Goal: Task Accomplishment & Management: Use online tool/utility

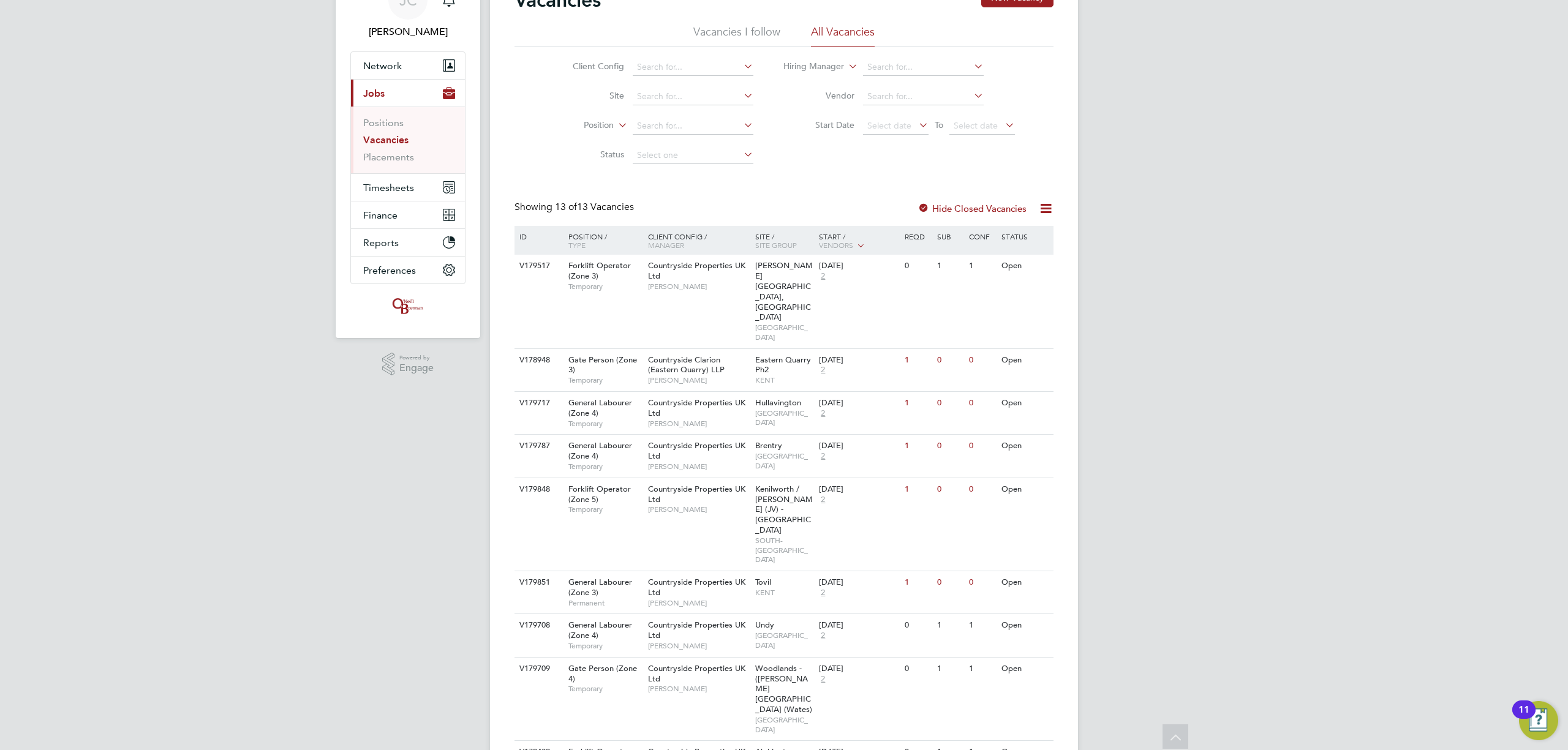
scroll to position [64, 0]
click at [385, 197] on button "Timesheets" at bounding box center [407, 189] width 114 height 27
click at [386, 153] on link "Timesheets" at bounding box center [388, 152] width 51 height 11
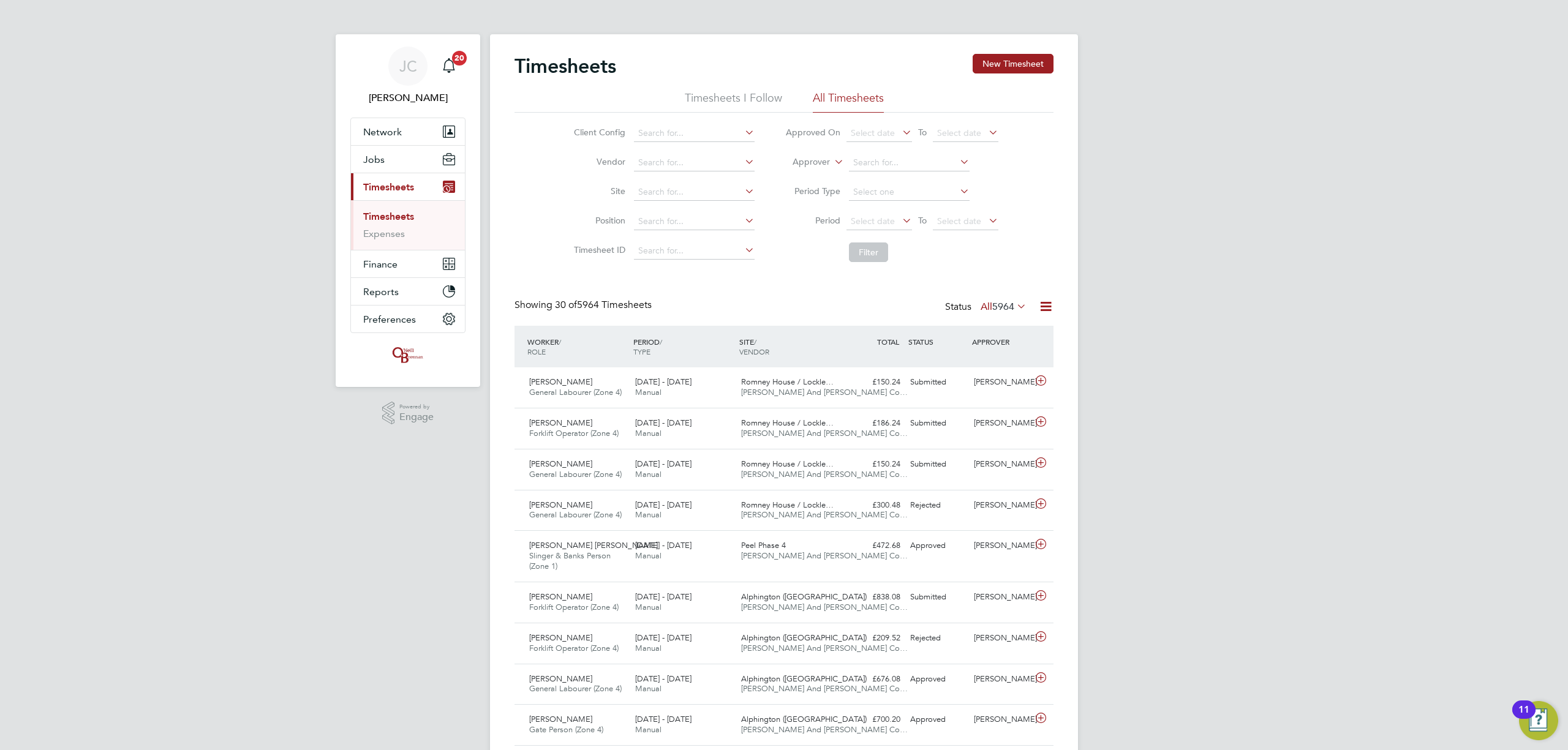
click at [412, 180] on button "Current page: Timesheets" at bounding box center [407, 186] width 114 height 27
click at [403, 165] on button "Jobs" at bounding box center [407, 159] width 114 height 27
click at [408, 158] on button "Jobs" at bounding box center [407, 159] width 114 height 27
click at [413, 189] on span "Timesheets" at bounding box center [388, 186] width 51 height 11
click at [408, 211] on ul "Timesheets Expenses" at bounding box center [407, 225] width 114 height 49
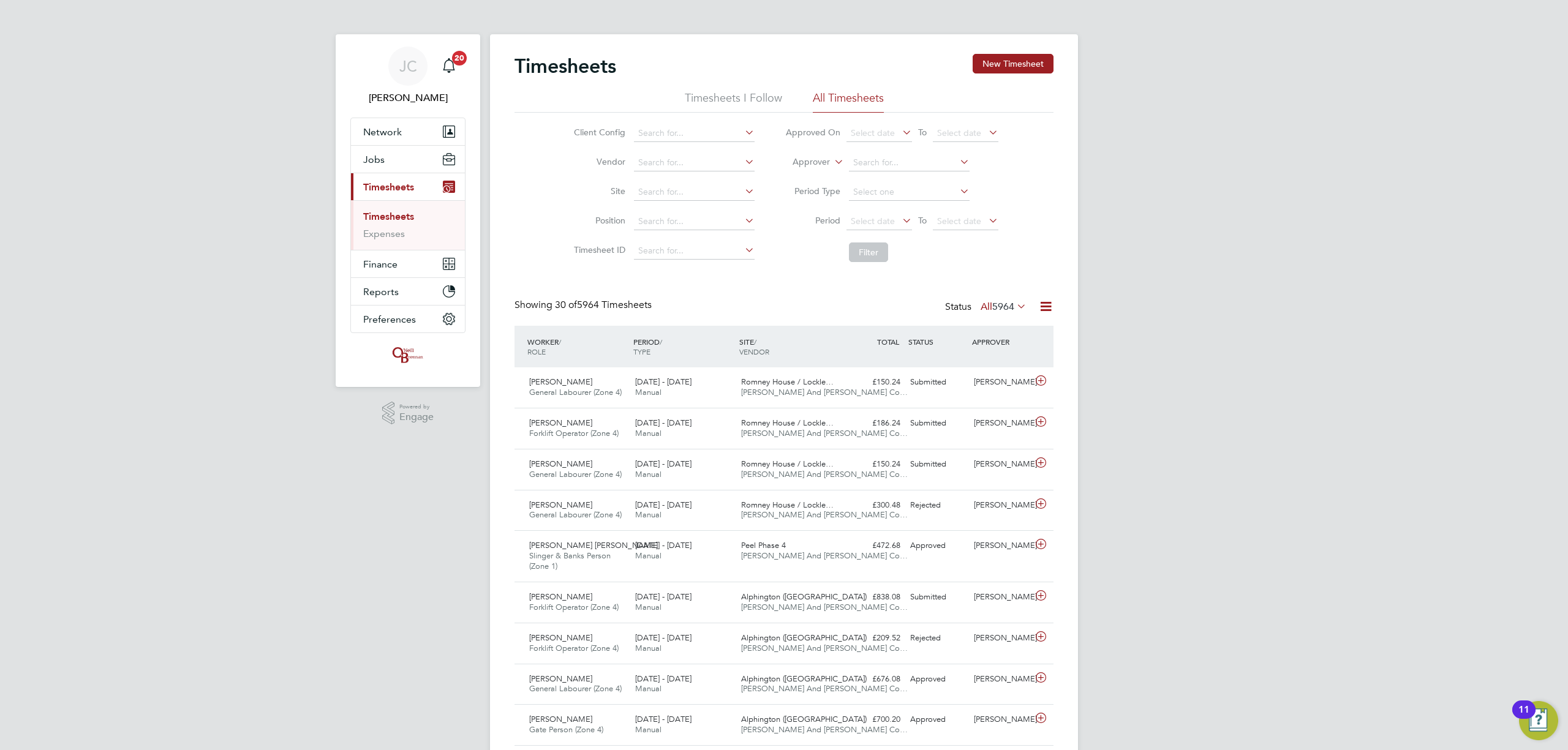
click at [404, 214] on link "Timesheets" at bounding box center [388, 216] width 51 height 11
click at [407, 213] on link "Timesheets" at bounding box center [388, 216] width 51 height 11
click at [390, 216] on link "Timesheets" at bounding box center [388, 216] width 51 height 11
click at [405, 160] on button "Jobs" at bounding box center [407, 159] width 114 height 27
click at [398, 222] on link "Placements" at bounding box center [388, 223] width 51 height 11
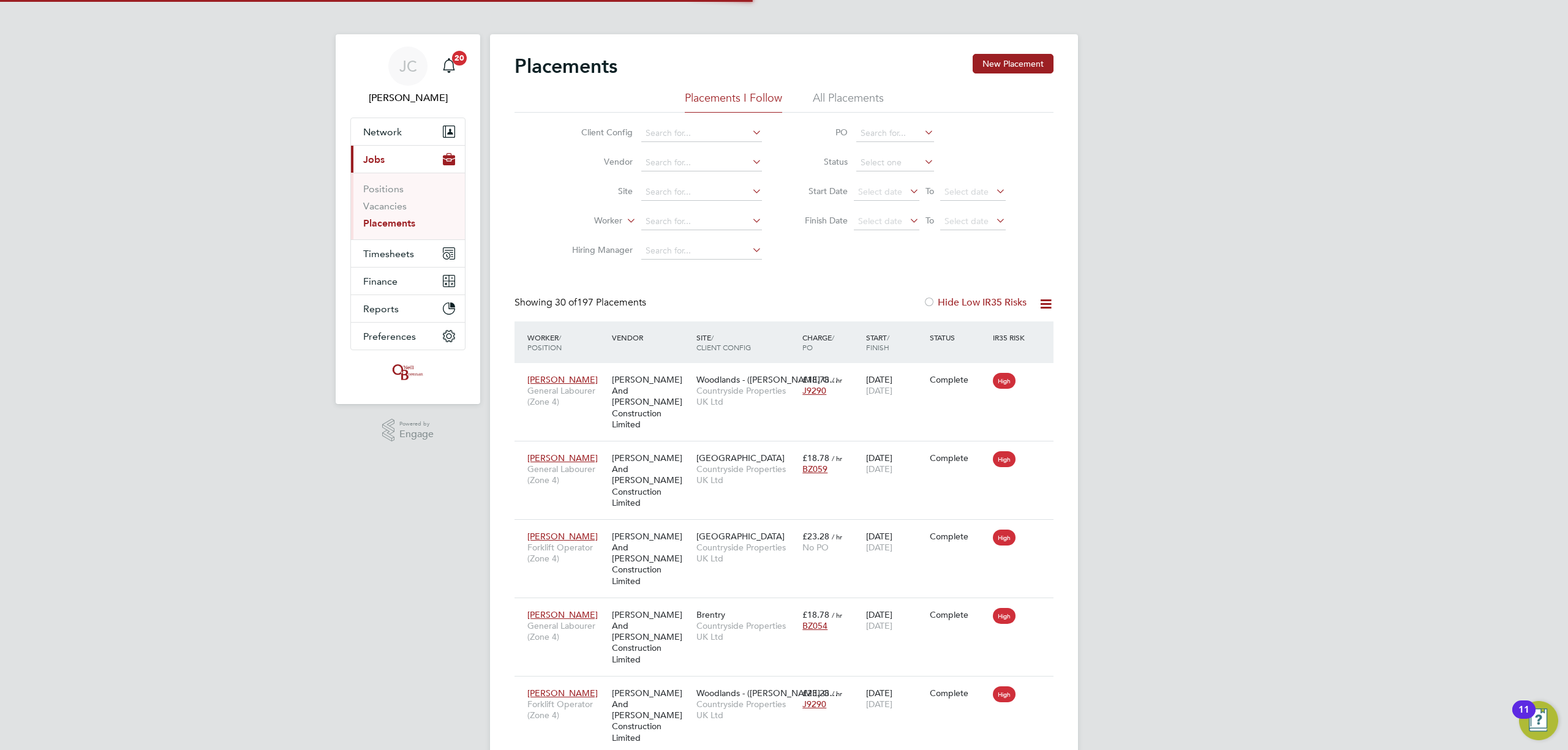
scroll to position [45, 107]
click at [664, 189] on input at bounding box center [701, 192] width 120 height 17
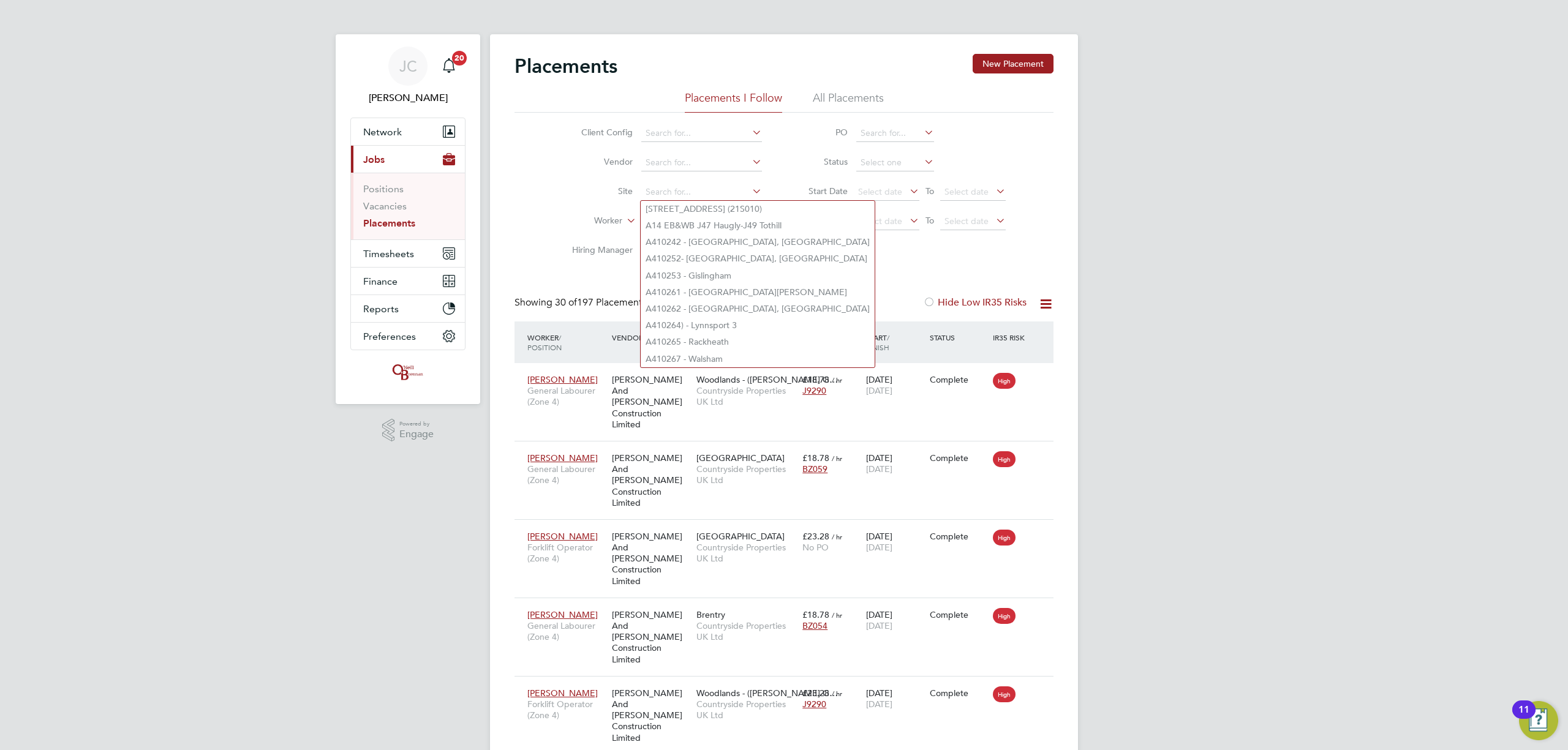
click at [997, 264] on div "Client Config Vendor Site Worker Hiring Manager PO Status Start Date Select dat…" at bounding box center [784, 189] width 539 height 153
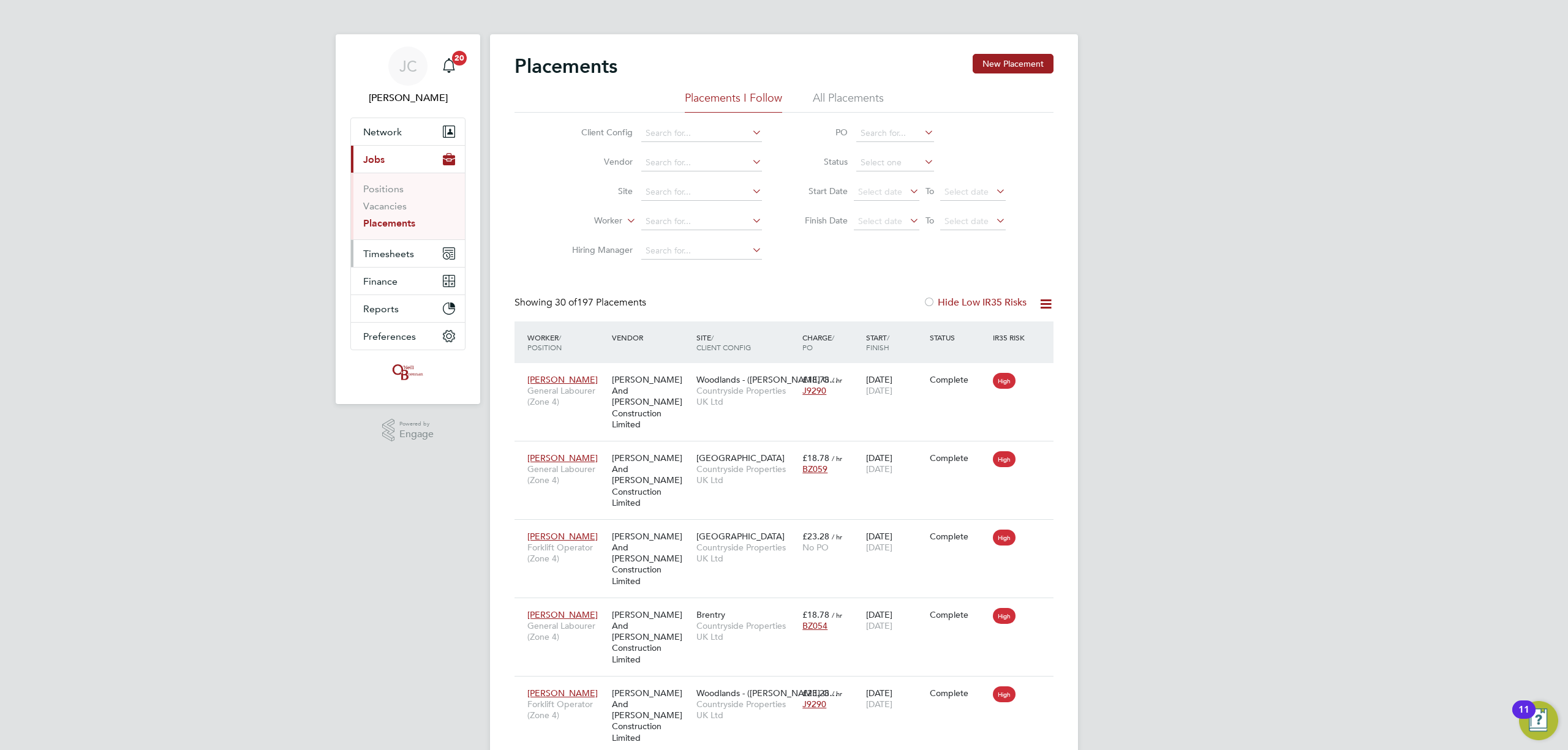
click at [383, 241] on button "Timesheets" at bounding box center [407, 253] width 114 height 27
click at [402, 222] on link "Timesheets" at bounding box center [388, 216] width 51 height 11
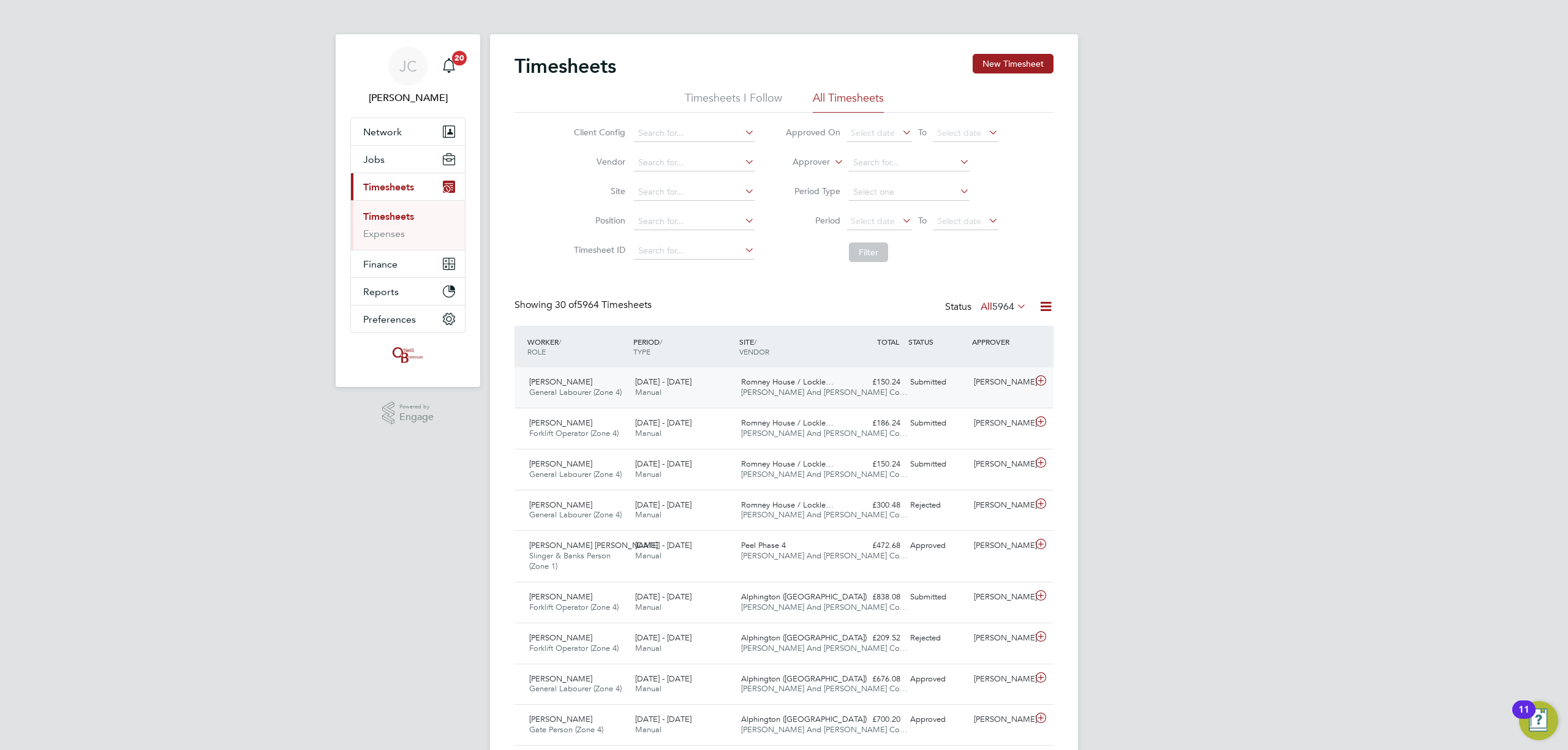
drag, startPoint x: 819, startPoint y: 380, endPoint x: 822, endPoint y: 388, distance: 8.5
click at [819, 381] on span "Romney House / Lockle…" at bounding box center [787, 382] width 93 height 10
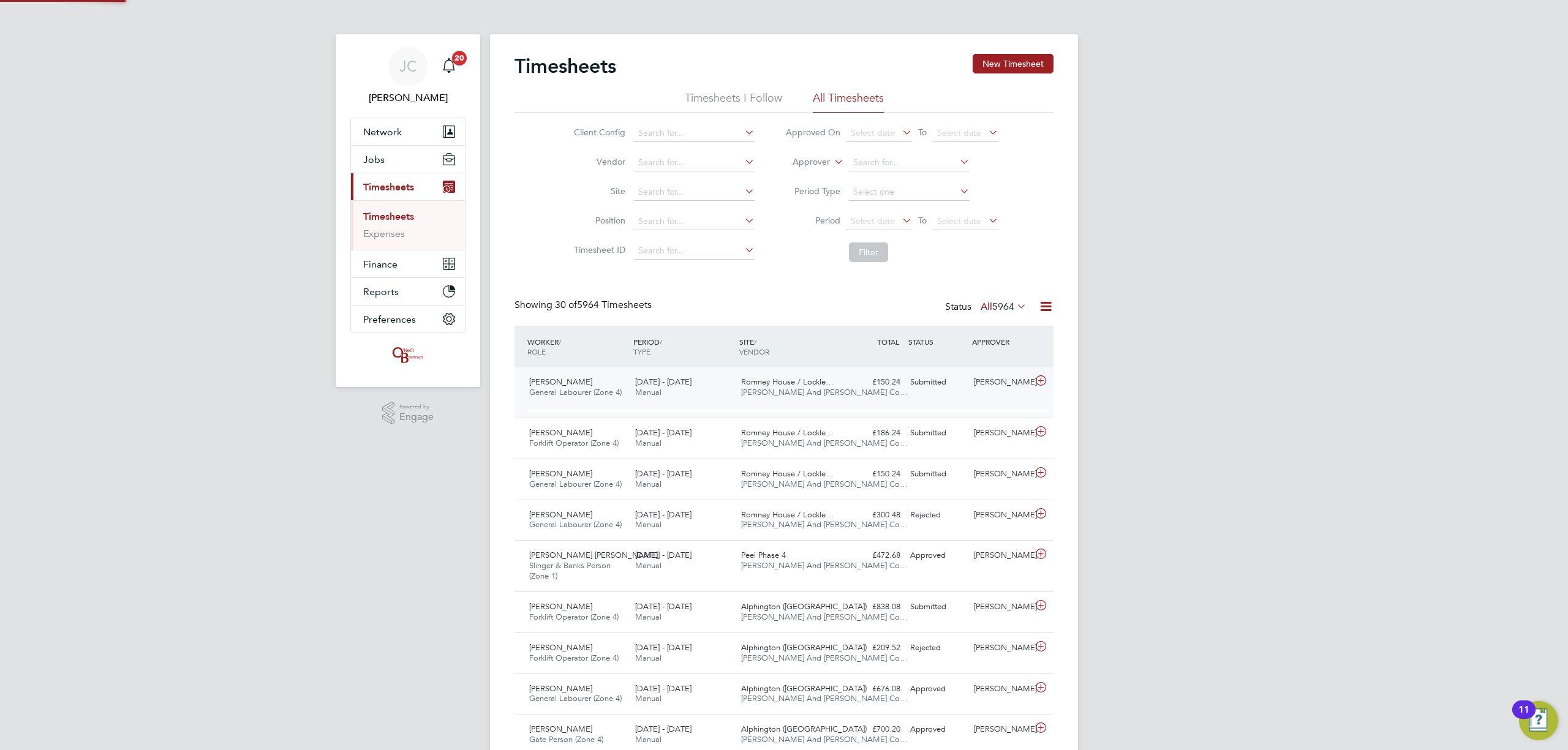
scroll to position [20, 119]
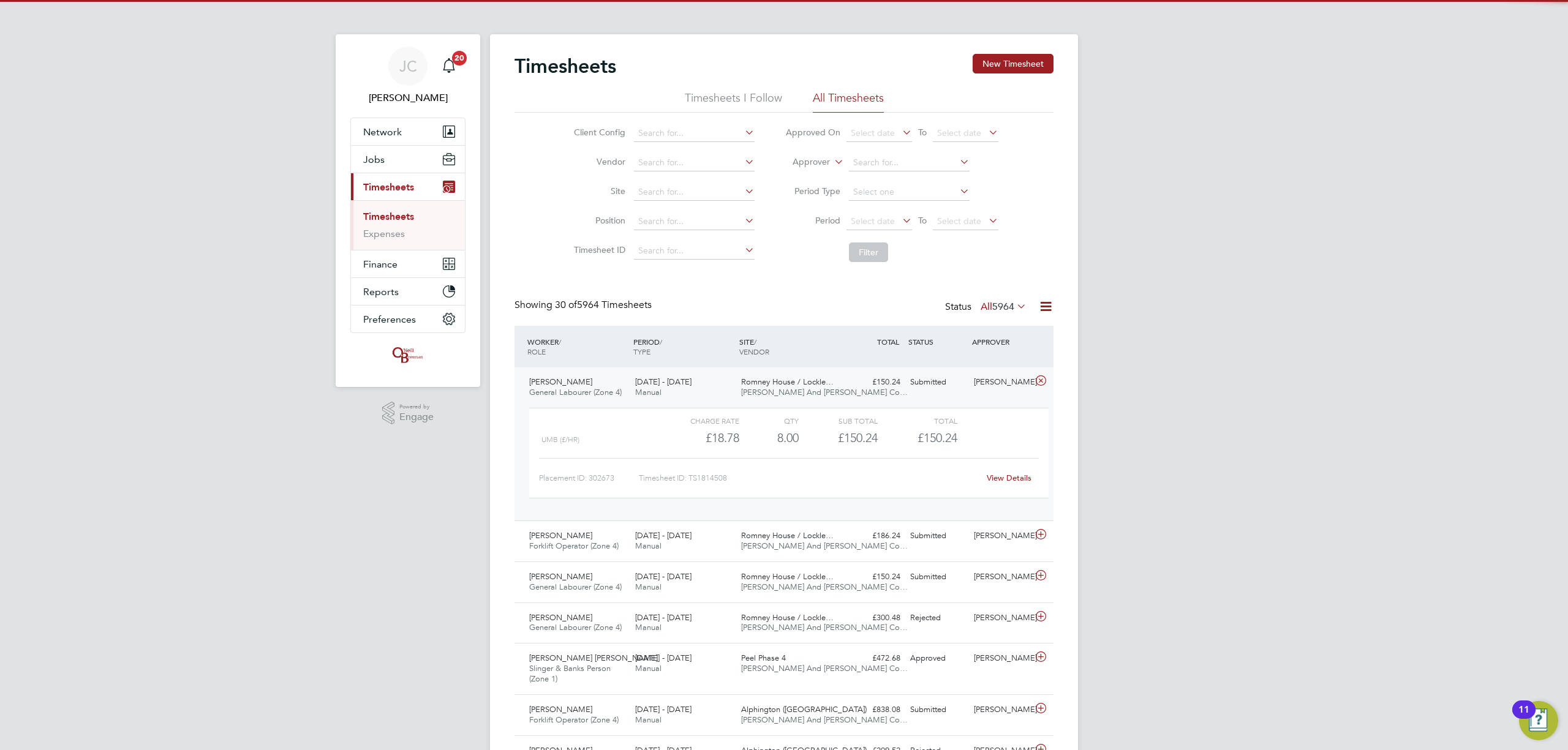
click at [822, 388] on span "[PERSON_NAME] And [PERSON_NAME] Co…" at bounding box center [824, 393] width 166 height 10
